Goal: Task Accomplishment & Management: Manage account settings

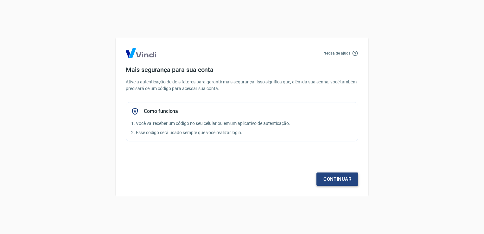
click at [338, 181] on link "Continuar" at bounding box center [337, 178] width 42 height 13
